Goal: Navigation & Orientation: Find specific page/section

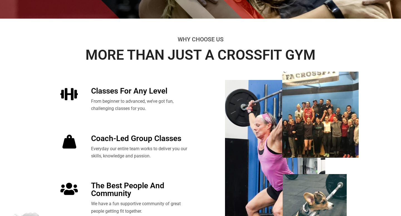
scroll to position [185, 0]
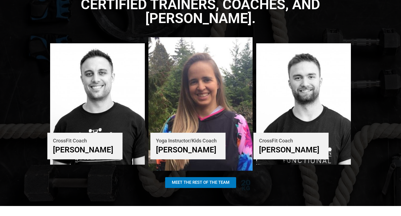
scroll to position [994, 0]
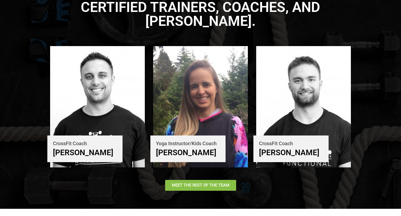
click at [198, 184] on span "Meet The Rest of the Team" at bounding box center [201, 186] width 58 height 4
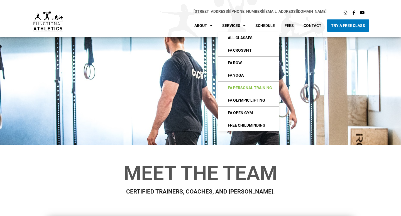
click at [250, 87] on link "FA Personal Training" at bounding box center [248, 88] width 61 height 12
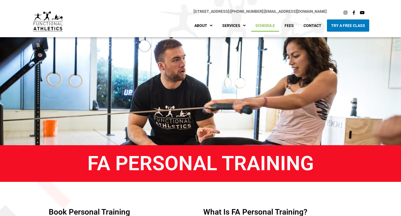
click at [262, 29] on link "Schedule" at bounding box center [265, 25] width 28 height 12
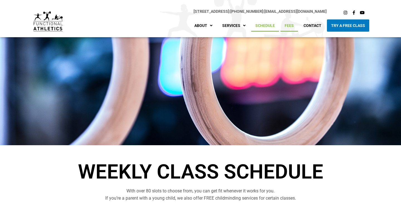
click at [290, 25] on link "Fees" at bounding box center [289, 25] width 18 height 12
